Goal: Find contact information: Find contact information

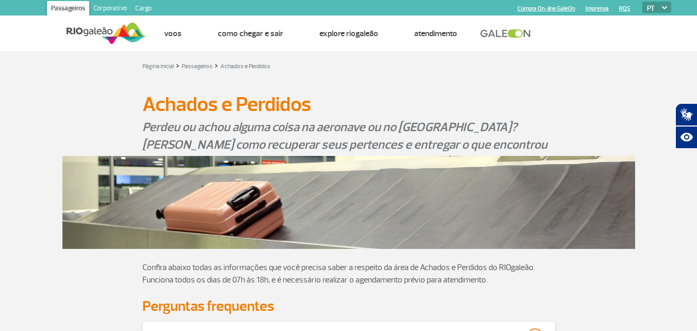
click at [113, 8] on link "Corporativo" at bounding box center [110, 9] width 42 height 17
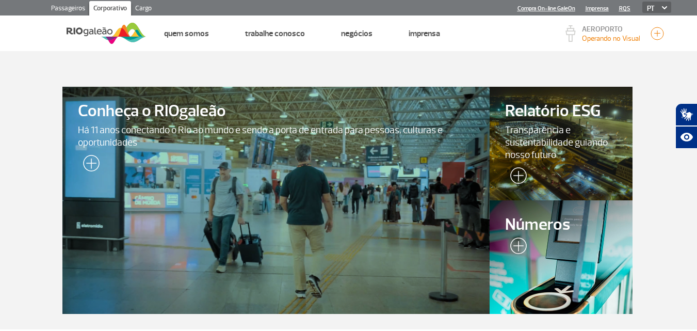
click at [78, 7] on link "Passageiros" at bounding box center [68, 9] width 42 height 17
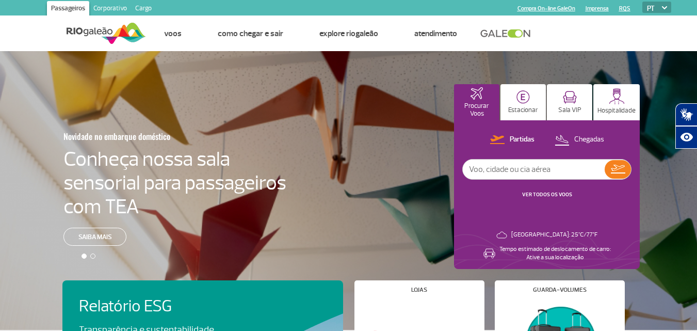
click at [119, 3] on link "Corporativo" at bounding box center [110, 9] width 42 height 17
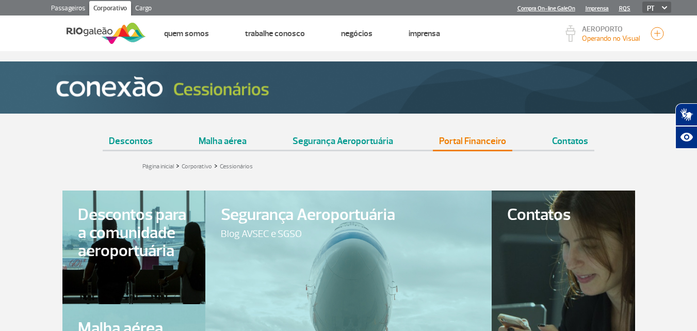
click at [470, 140] on link "Portal Financeiro" at bounding box center [472, 137] width 79 height 26
click at [562, 139] on link "Contatos" at bounding box center [570, 137] width 49 height 26
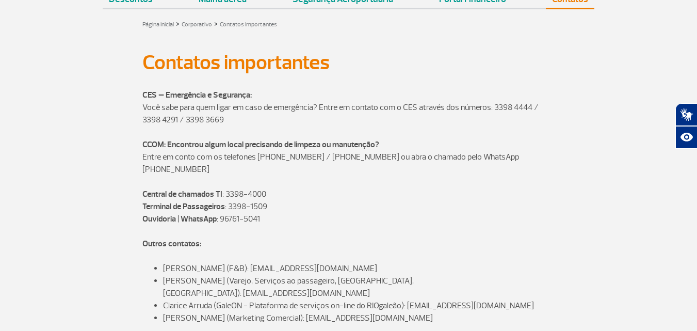
scroll to position [122, 0]
